Goal: Task Accomplishment & Management: Complete application form

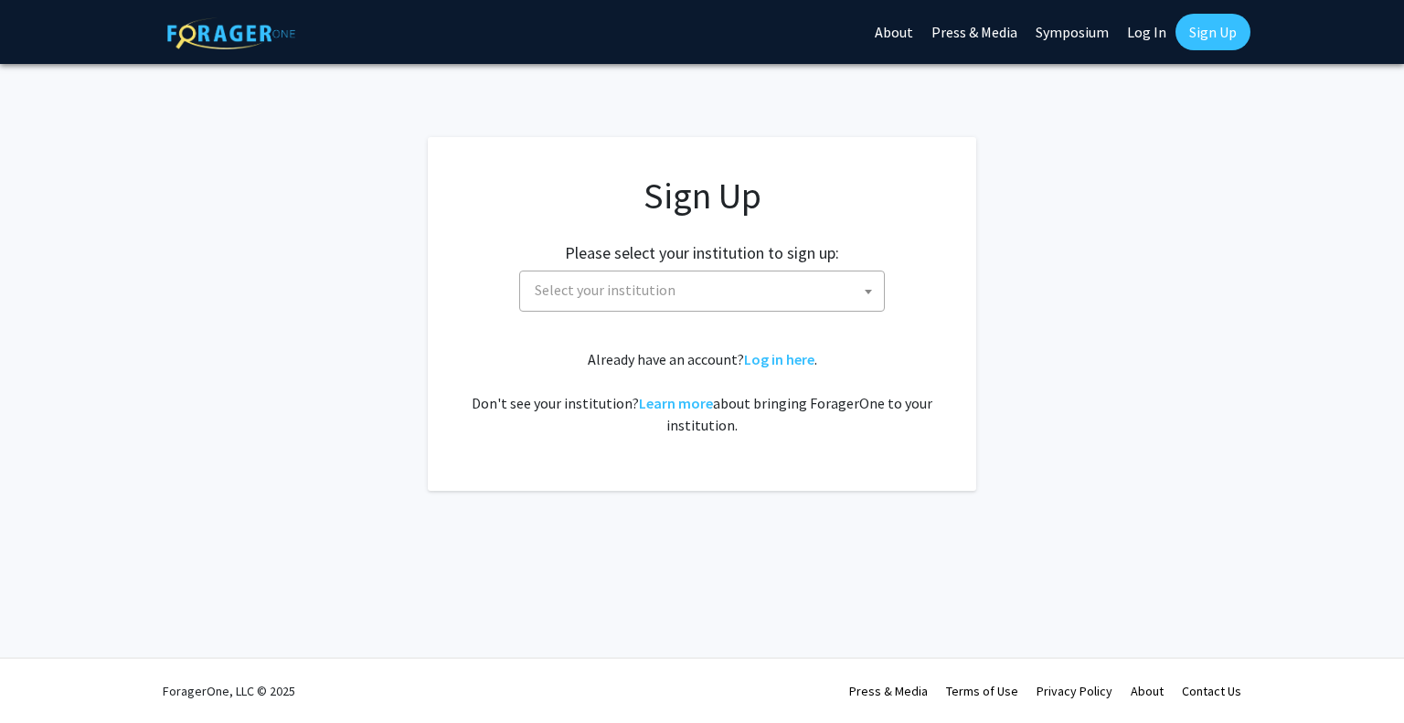
click at [803, 282] on span "Select your institution" at bounding box center [706, 290] width 357 height 37
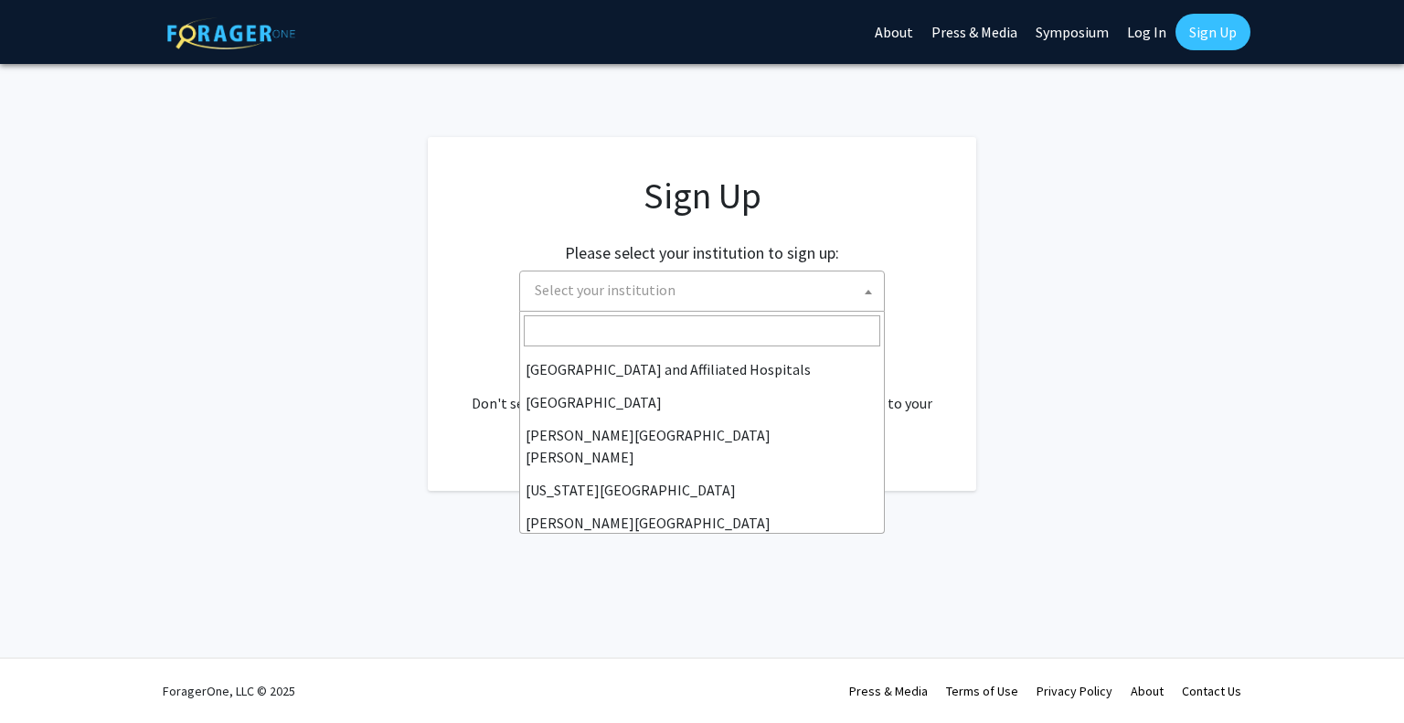
scroll to position [295, 0]
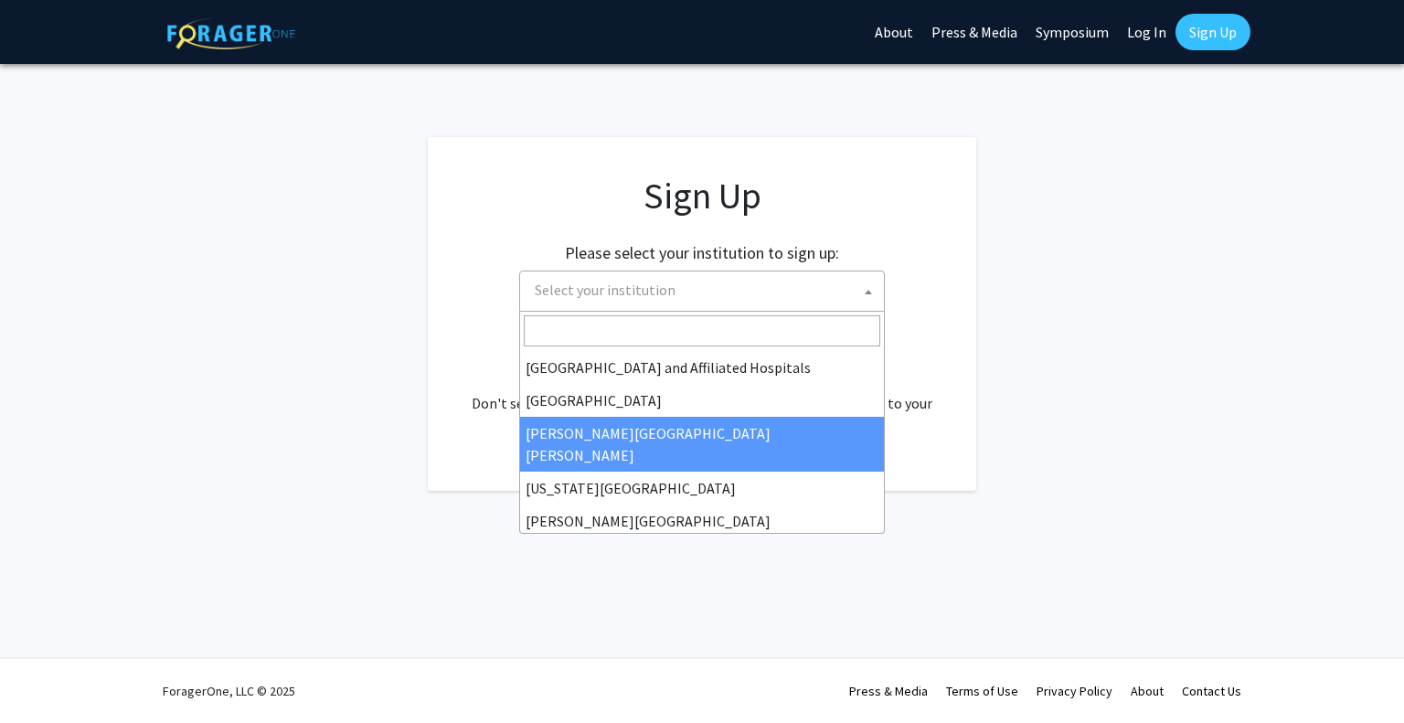
select select "1"
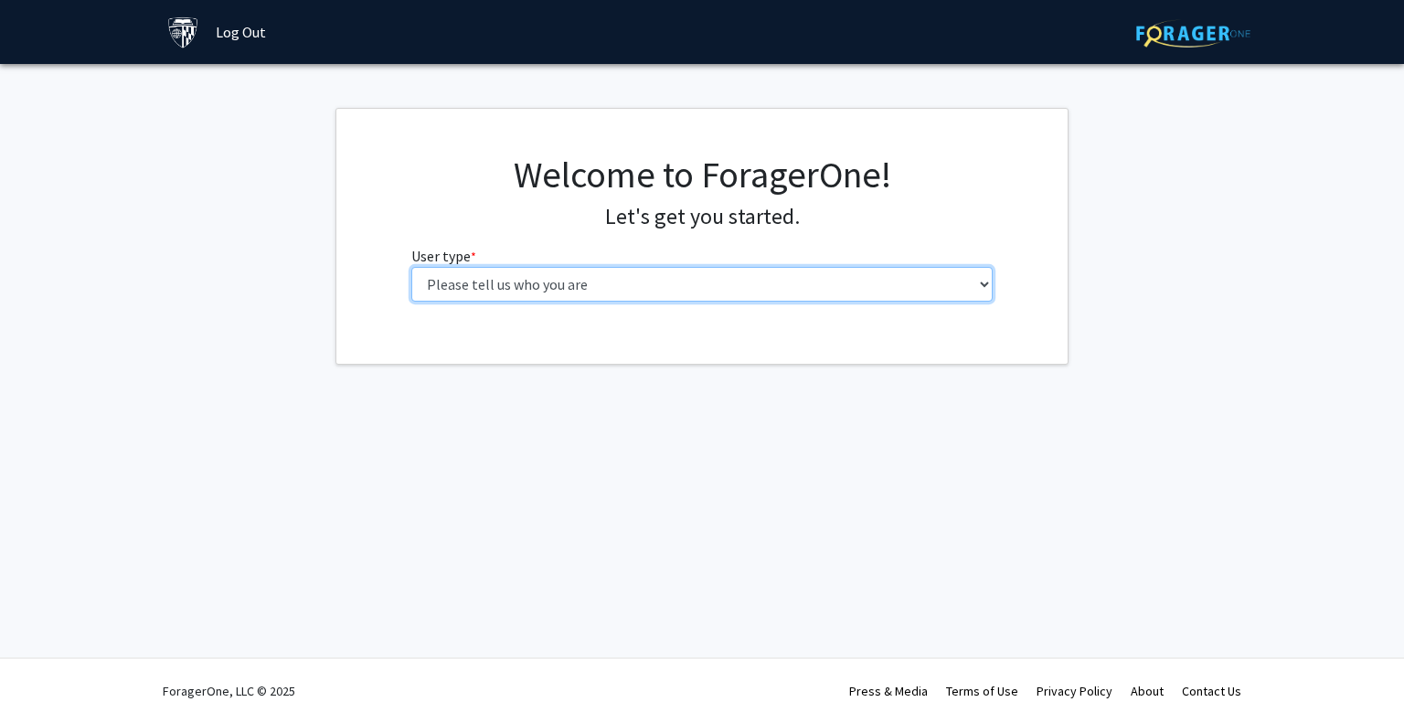
click at [710, 288] on select "Please tell us who you are Undergraduate Student Master's Student Doctoral Cand…" at bounding box center [702, 284] width 582 height 35
select select "1: undergrad"
click at [411, 267] on select "Please tell us who you are Undergraduate Student Master's Student Doctoral Cand…" at bounding box center [702, 284] width 582 height 35
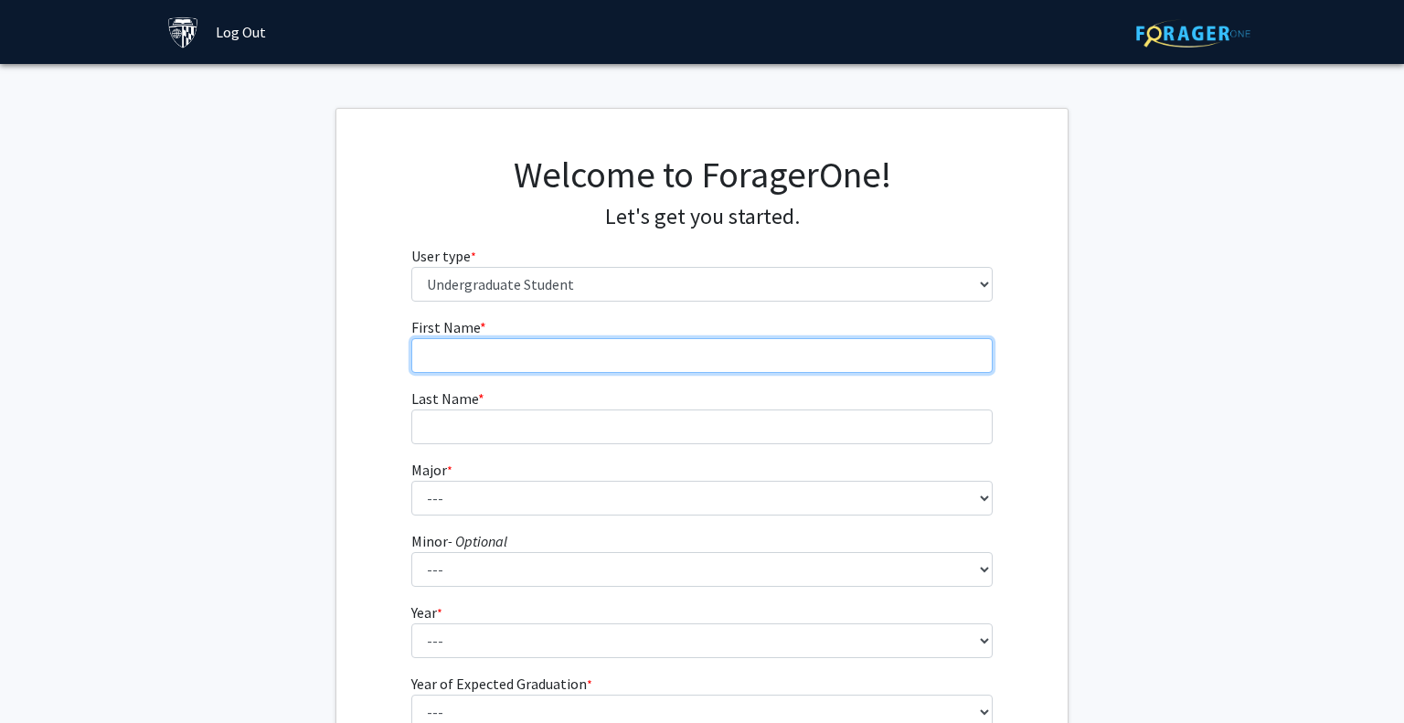
click at [626, 357] on input "First Name * required" at bounding box center [702, 355] width 582 height 35
type input "Sarah"
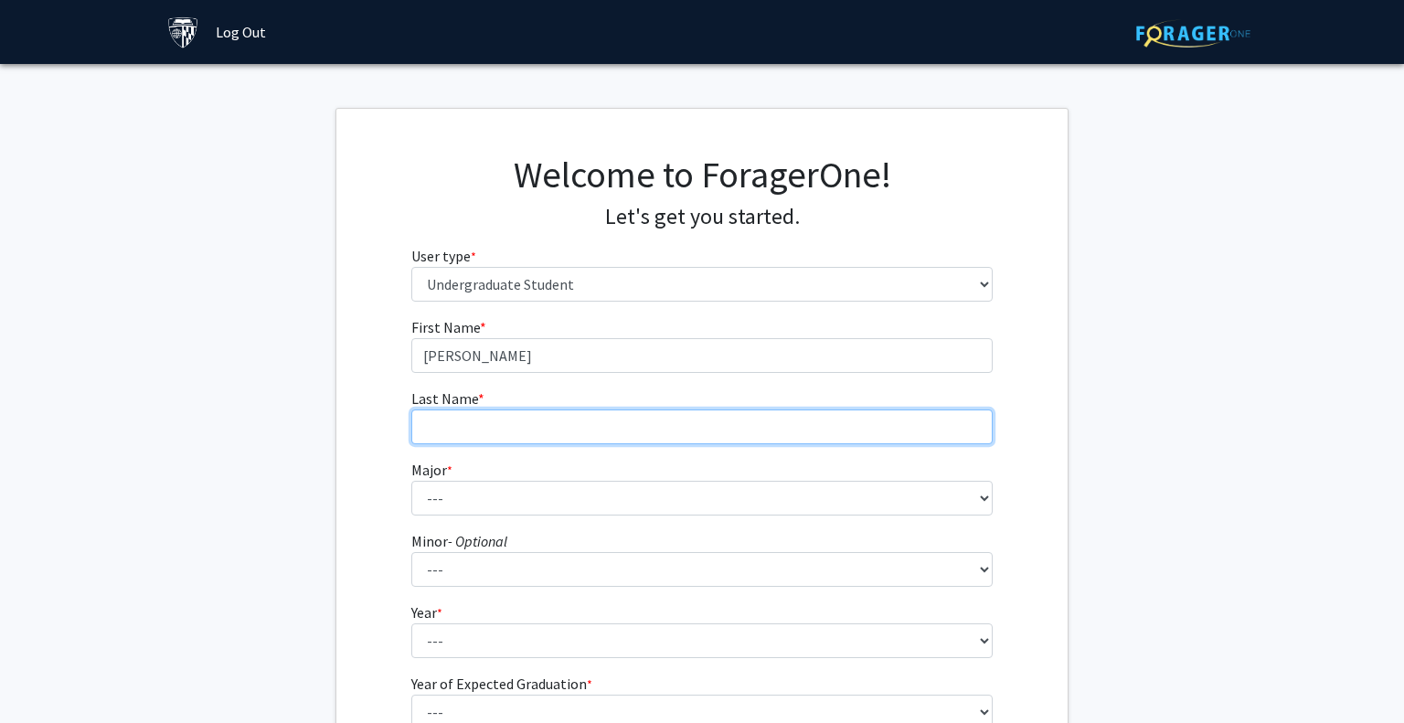
type input "HARTLAND"
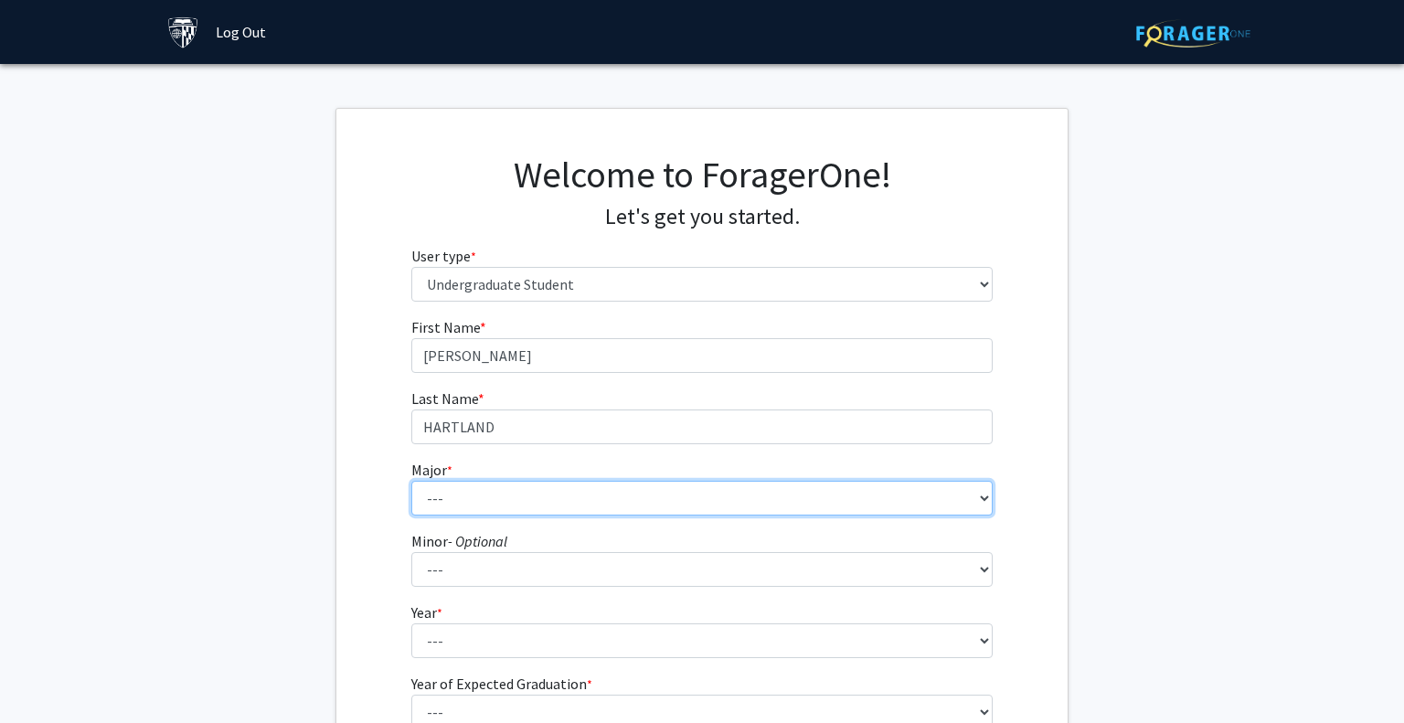
click at [564, 490] on select "--- Africana Studies Anthropology Applied Mathematics & Statistics Archaeology …" at bounding box center [702, 498] width 582 height 35
select select "14: 29"
click at [411, 481] on select "--- Africana Studies Anthropology Applied Mathematics & Statistics Archaeology …" at bounding box center [702, 498] width 582 height 35
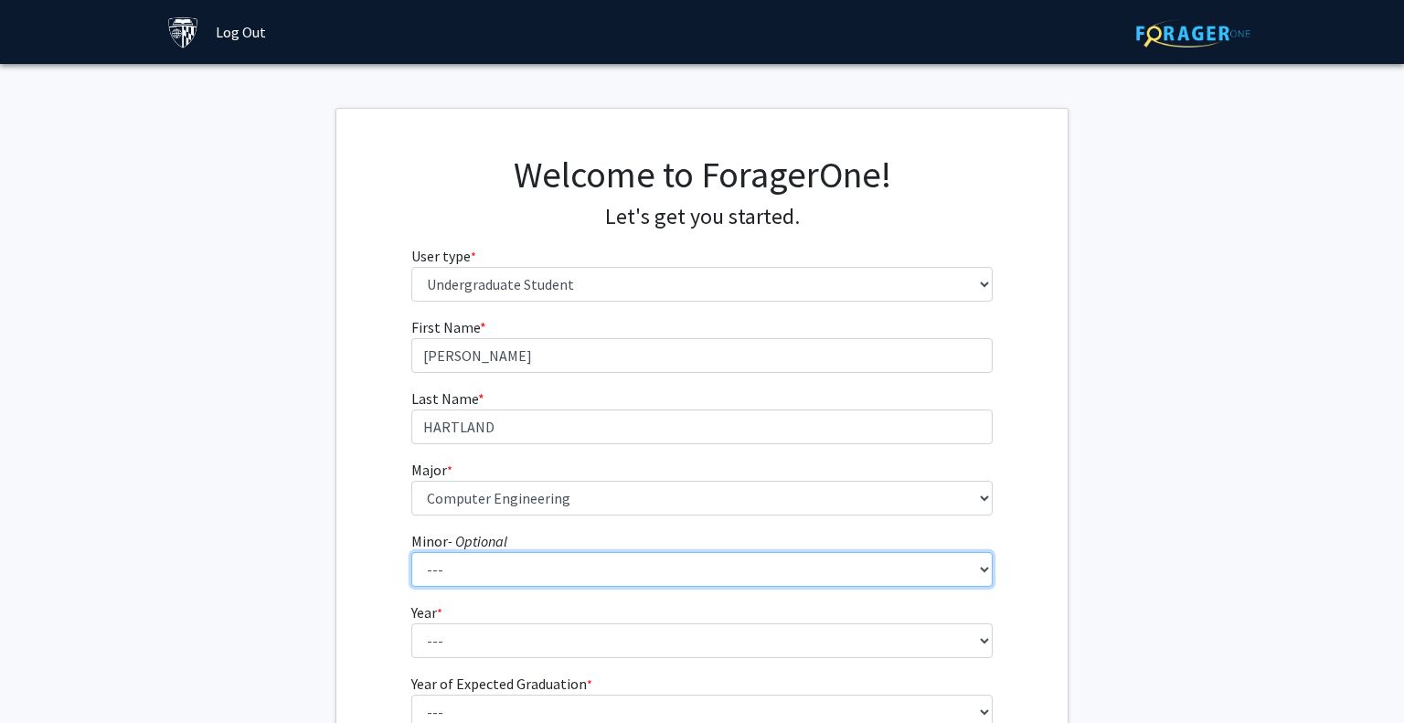
click at [454, 569] on select "--- Accounting and Financial Management Africana Studies Anthropology Applied M…" at bounding box center [702, 569] width 582 height 35
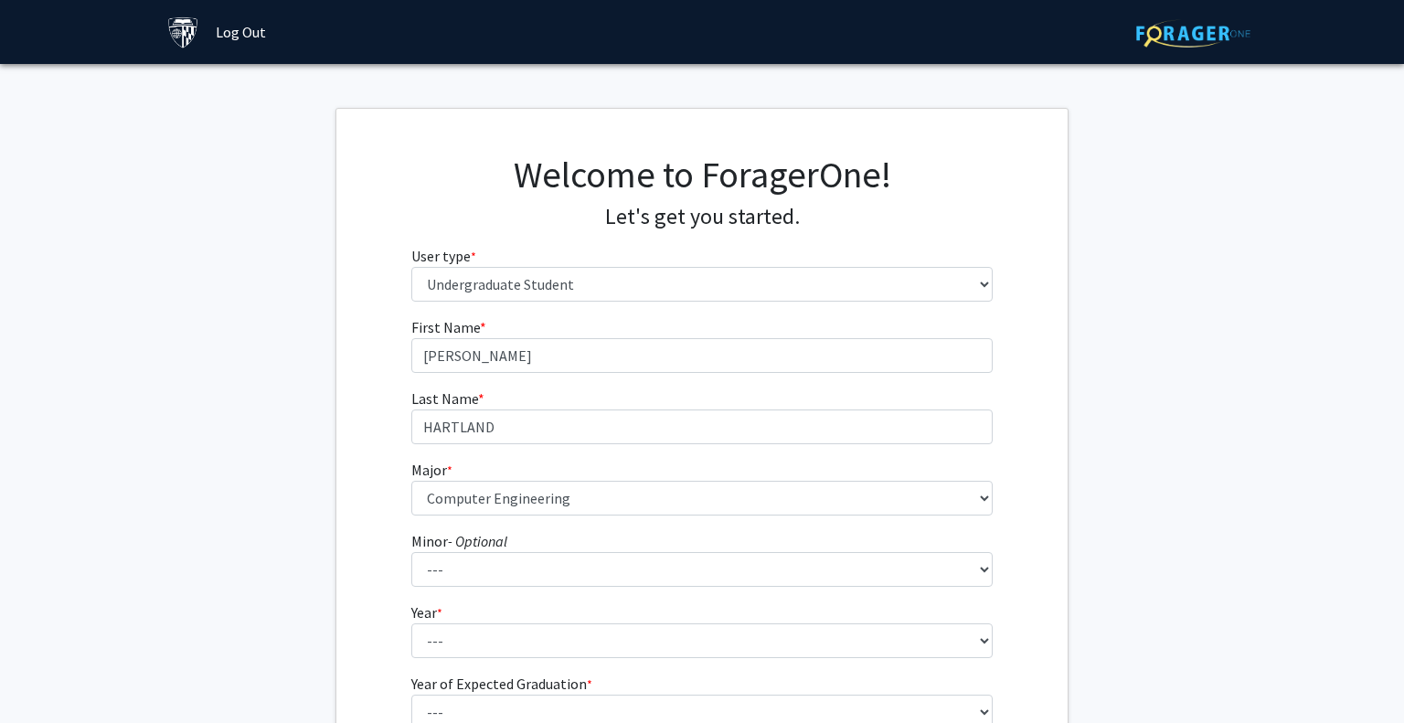
click at [376, 388] on div "First Name * required Sarah Last Name * required HARTLAND Major * required --- …" at bounding box center [701, 548] width 731 height 464
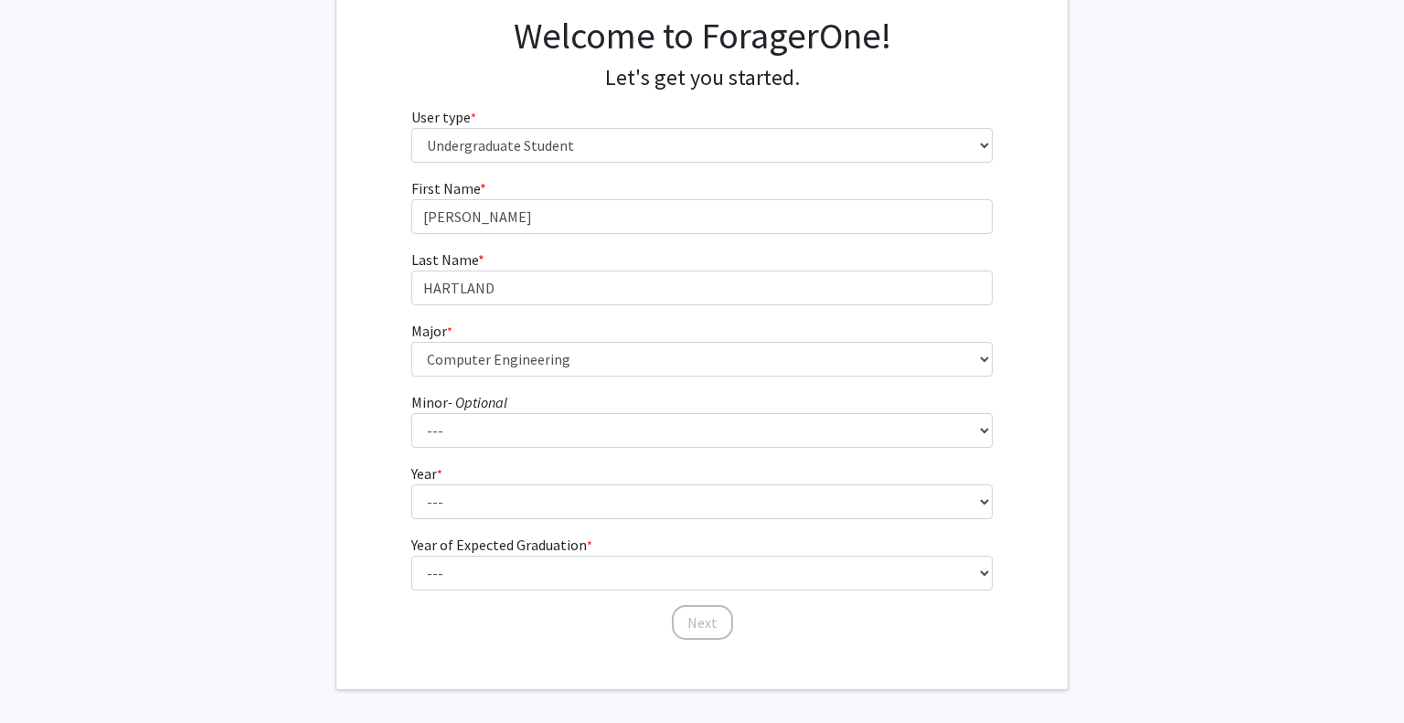
scroll to position [143, 0]
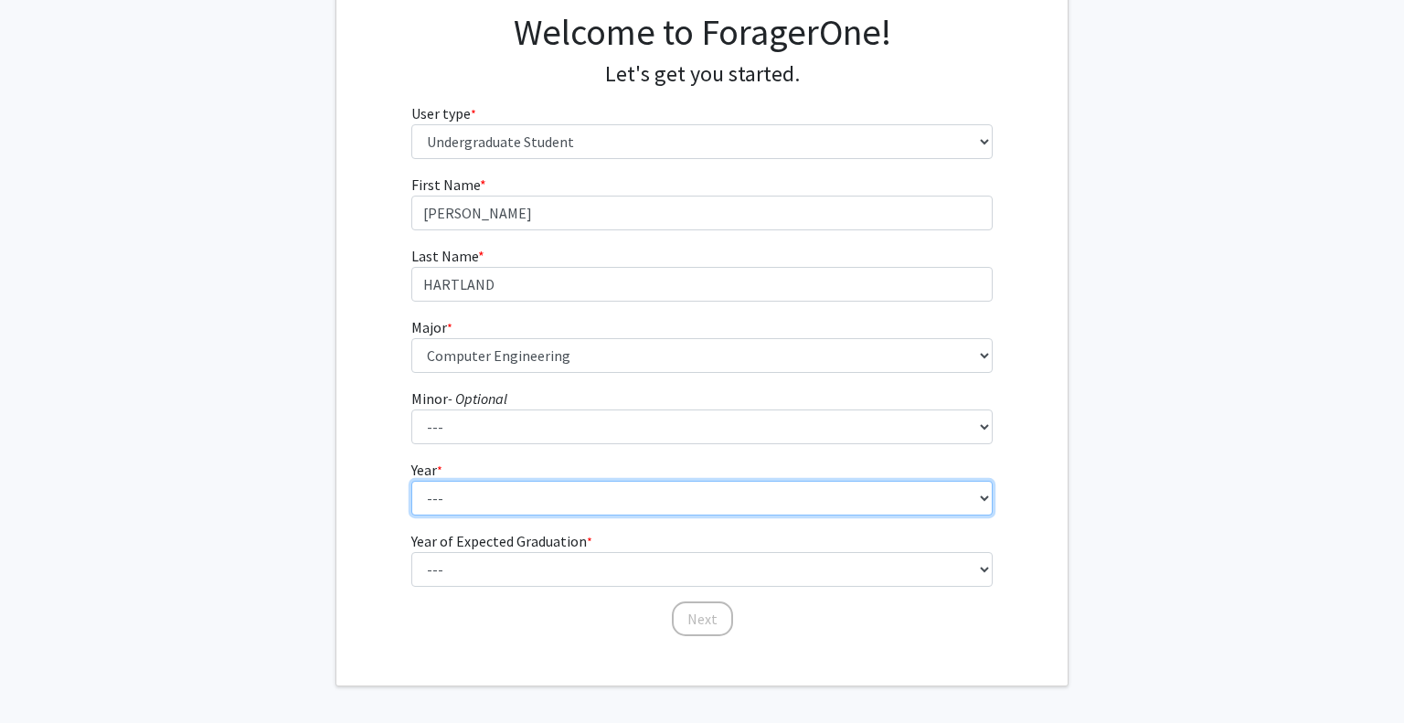
click at [440, 506] on select "--- First-year Sophomore Junior Senior Postbaccalaureate Certificate" at bounding box center [702, 498] width 582 height 35
select select "2: sophomore"
click at [411, 481] on select "--- First-year Sophomore Junior Senior Postbaccalaureate Certificate" at bounding box center [702, 498] width 582 height 35
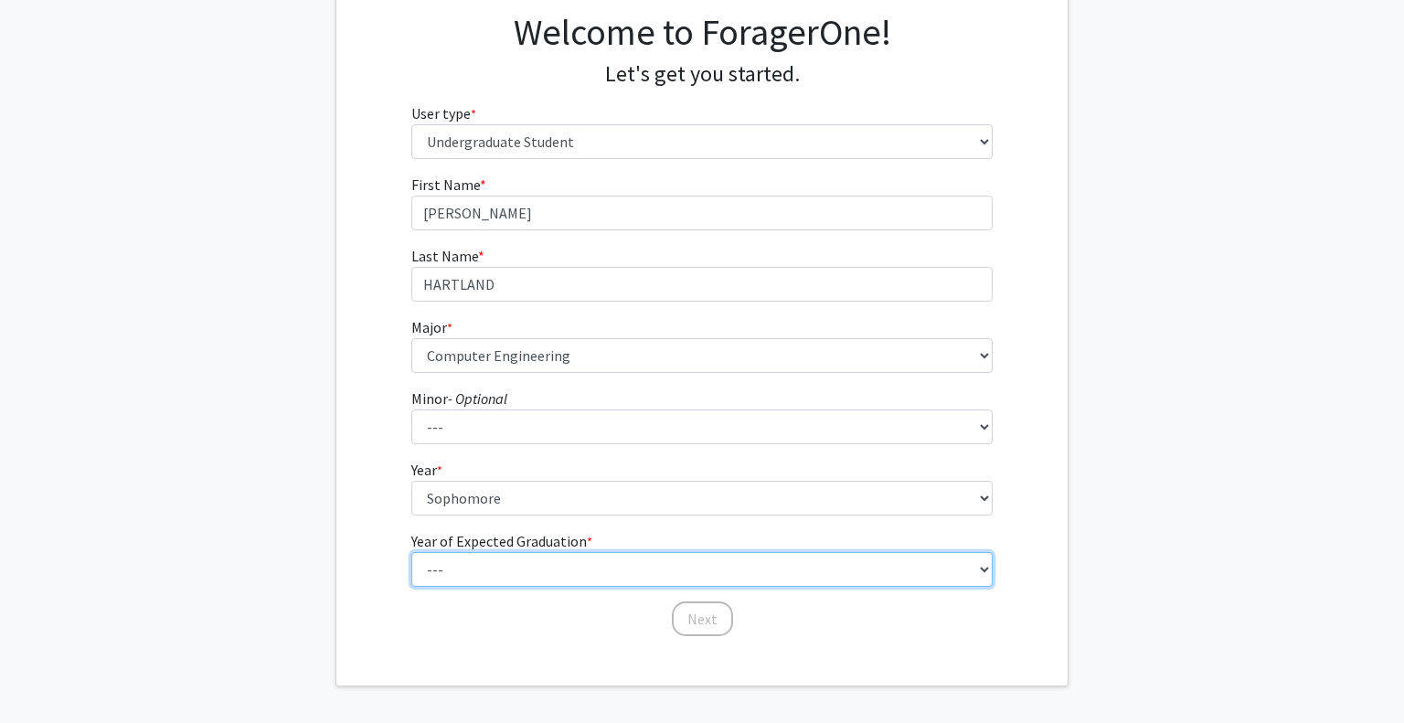
click at [436, 564] on select "--- 2025 2026 2027 2028 2029 2030 2031 2032 2033 2034" at bounding box center [702, 569] width 582 height 35
select select "4: 2028"
click at [411, 552] on select "--- 2025 2026 2027 2028 2029 2030 2031 2032 2033 2034" at bounding box center [702, 569] width 582 height 35
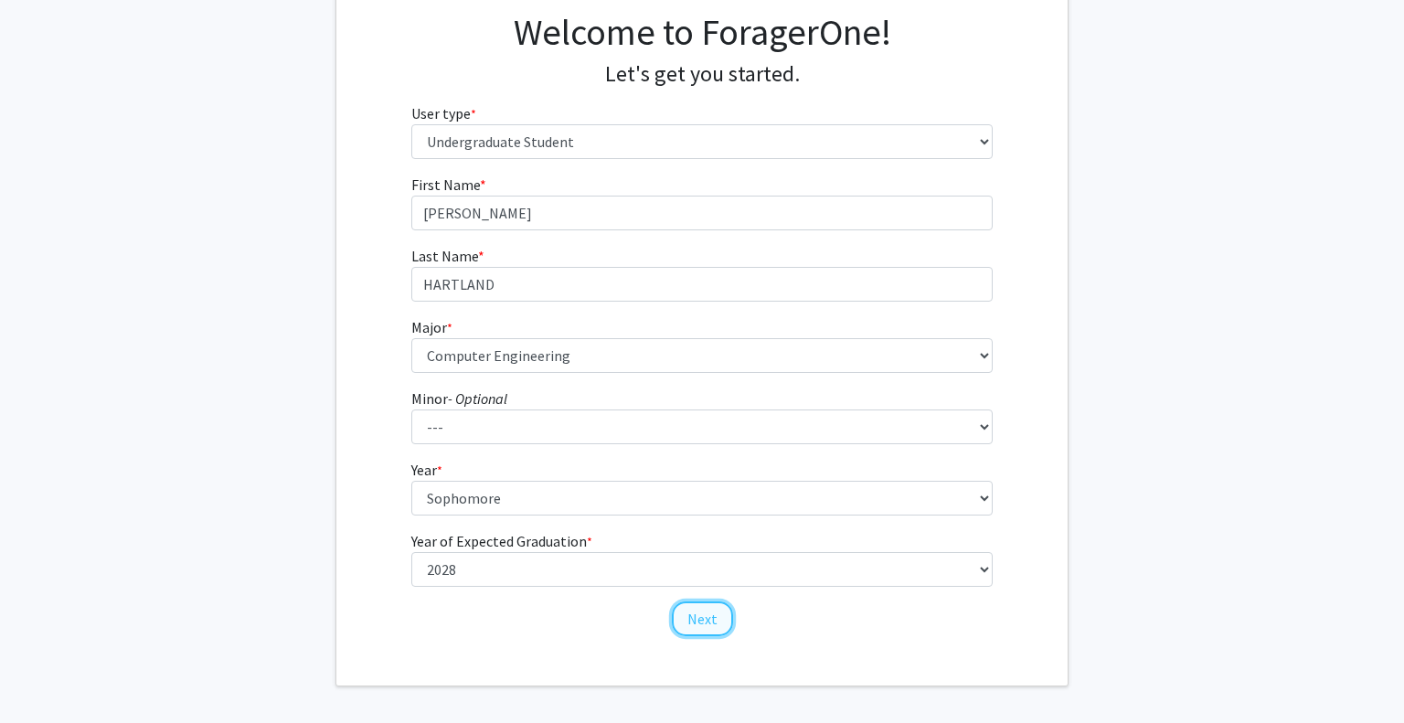
click at [703, 620] on button "Next" at bounding box center [702, 619] width 61 height 35
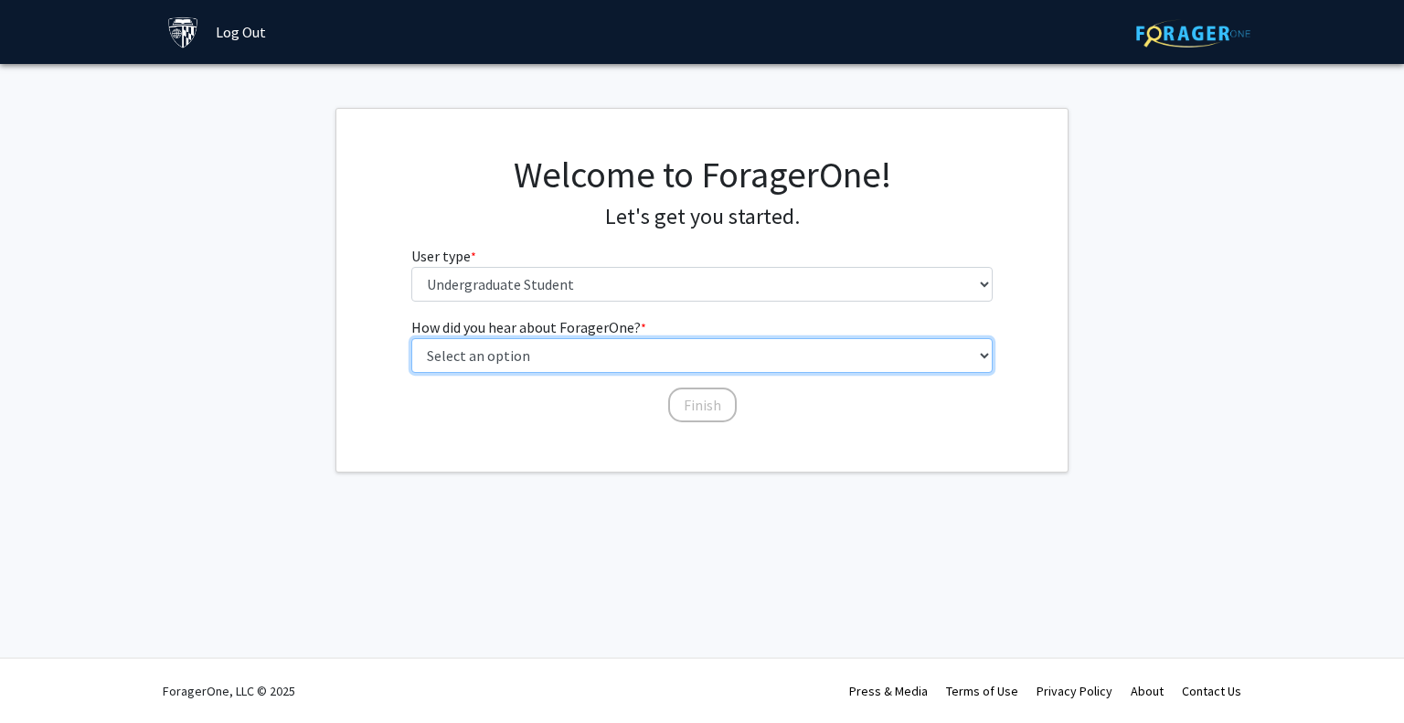
click at [602, 357] on select "Select an option Peer/student recommendation Faculty/staff recommendation Unive…" at bounding box center [702, 355] width 582 height 35
select select "3: university_website"
click at [411, 338] on select "Select an option Peer/student recommendation Faculty/staff recommendation Unive…" at bounding box center [702, 355] width 582 height 35
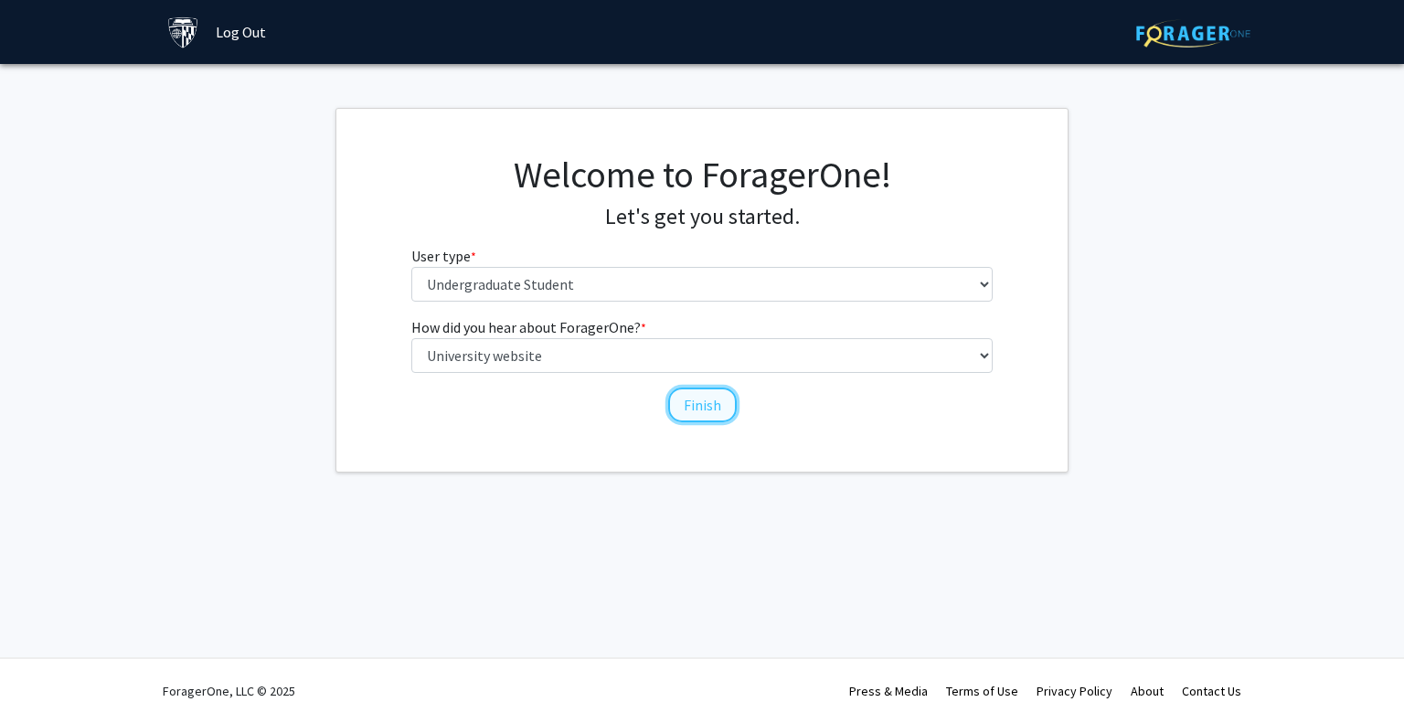
click at [695, 399] on button "Finish" at bounding box center [702, 405] width 69 height 35
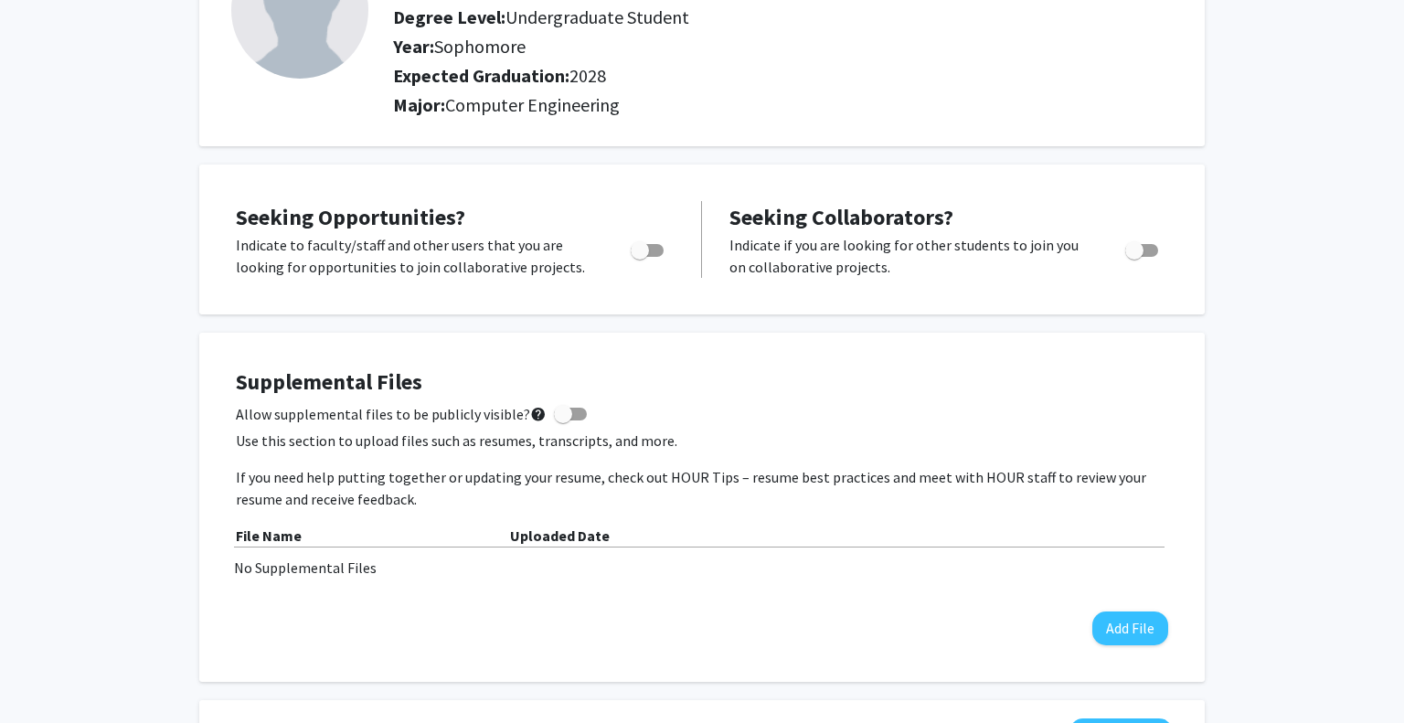
scroll to position [178, 0]
click at [659, 246] on span "Toggle" at bounding box center [647, 251] width 33 height 13
click at [640, 258] on input "Are you actively seeking opportunities?" at bounding box center [639, 258] width 1 height 1
checkbox input "true"
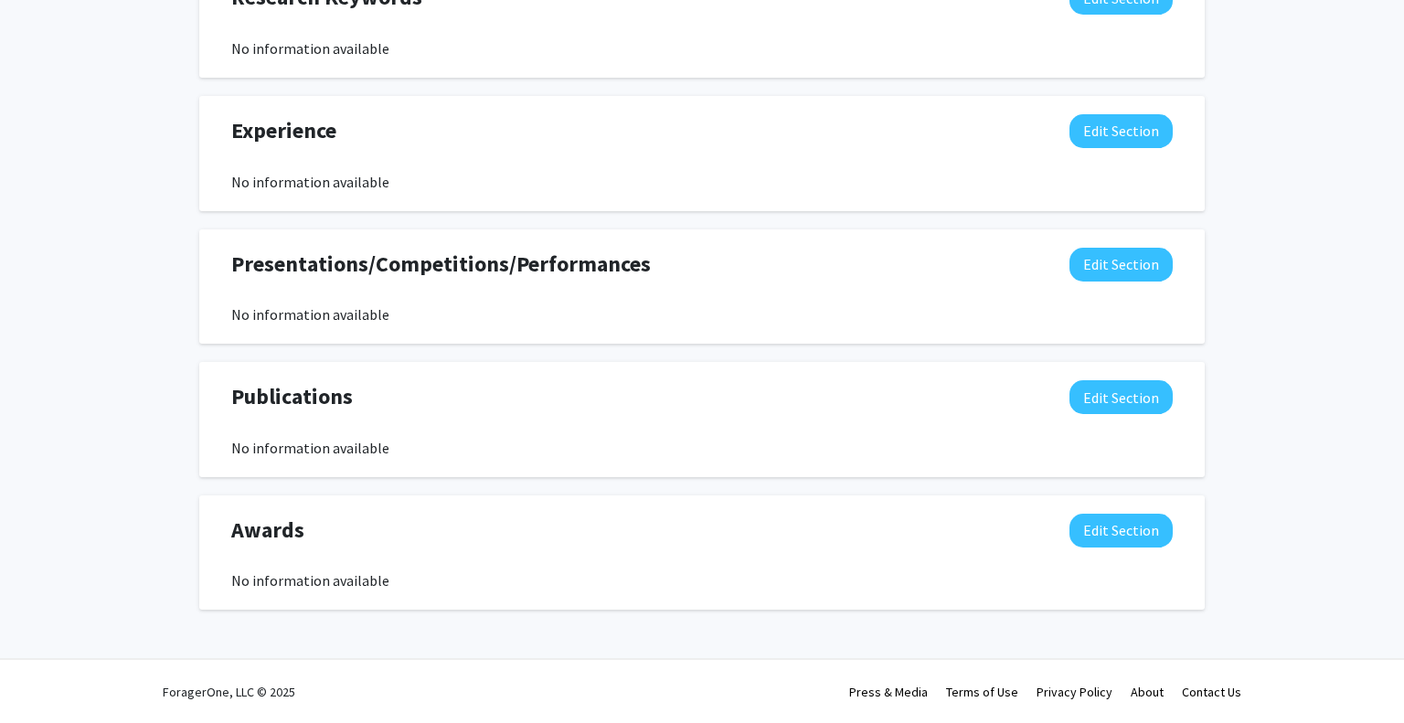
scroll to position [0, 0]
